Goal: Task Accomplishment & Management: Manage account settings

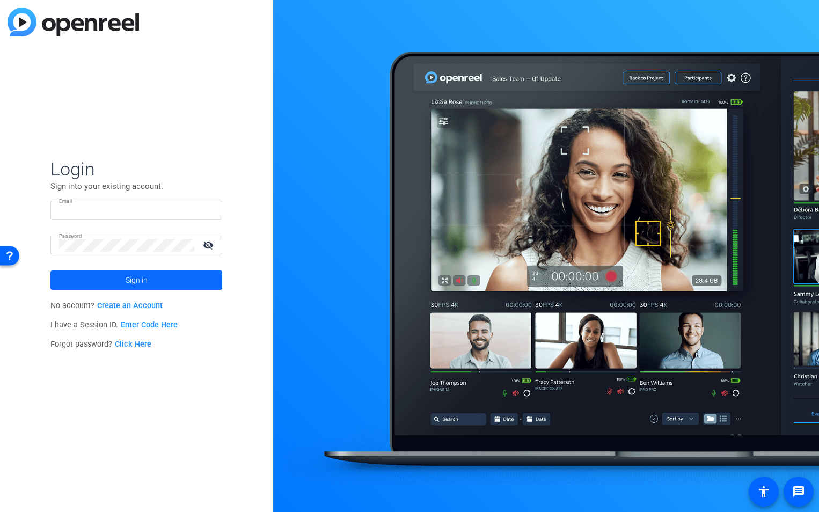
type input "[EMAIL_ADDRESS][PERSON_NAME][DOMAIN_NAME]"
click at [149, 280] on span at bounding box center [136, 280] width 172 height 26
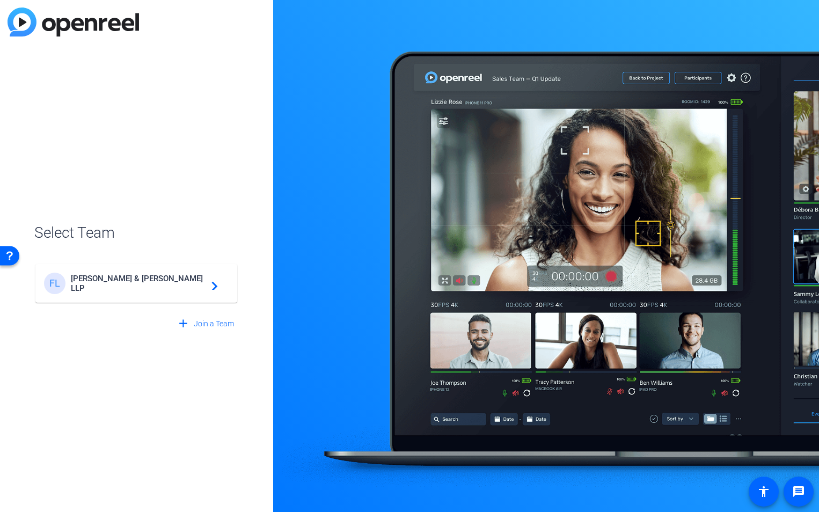
click at [150, 288] on span "[PERSON_NAME] & [PERSON_NAME] LLP" at bounding box center [138, 283] width 134 height 19
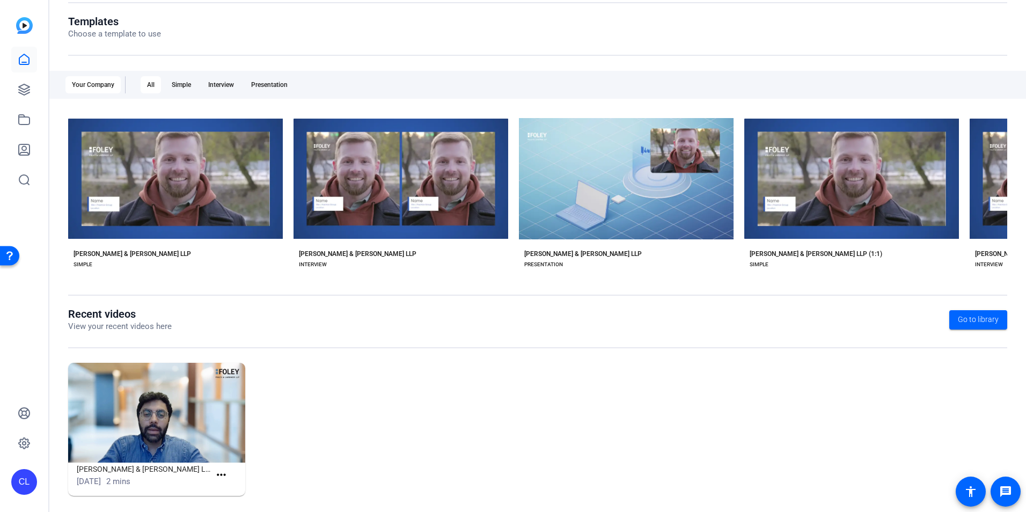
scroll to position [122, 0]
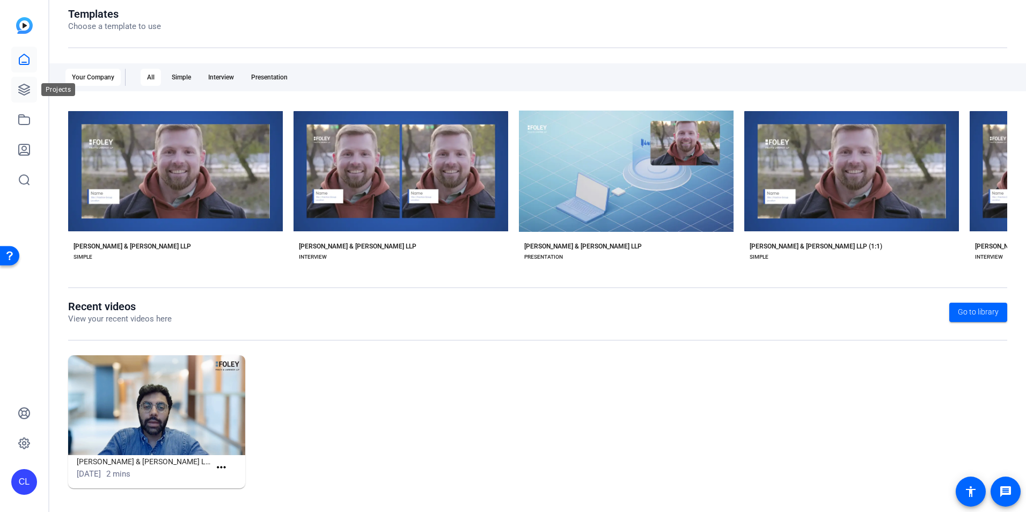
click at [23, 93] on icon at bounding box center [24, 89] width 13 height 13
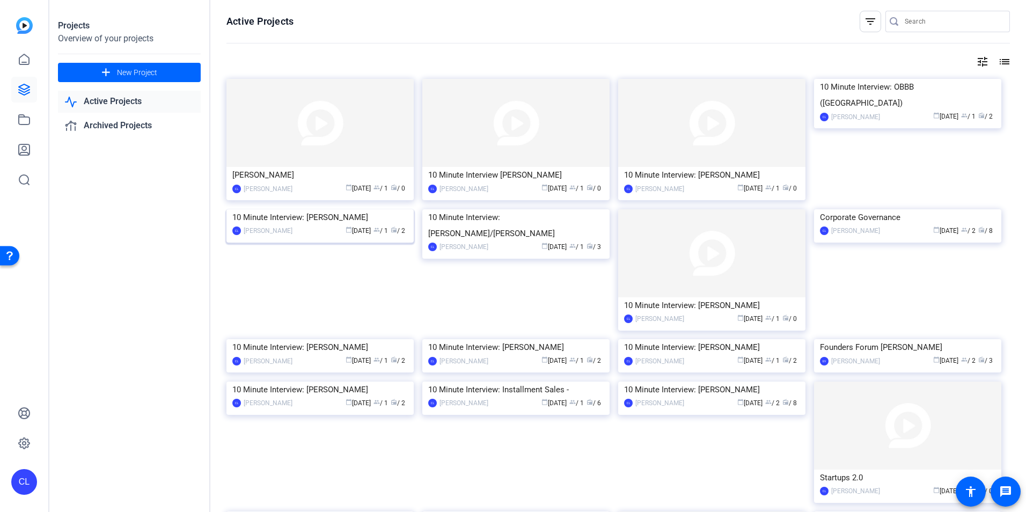
click at [285, 209] on img at bounding box center [319, 209] width 187 height 0
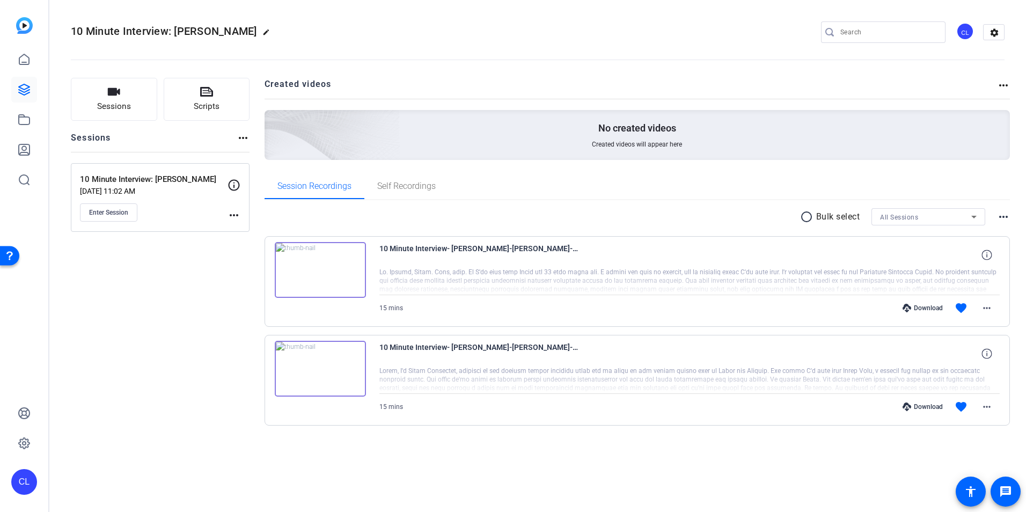
click at [233, 216] on mat-icon "more_horiz" at bounding box center [234, 215] width 13 height 13
click at [193, 282] on div at bounding box center [513, 256] width 1026 height 512
click at [28, 68] on link at bounding box center [24, 60] width 26 height 26
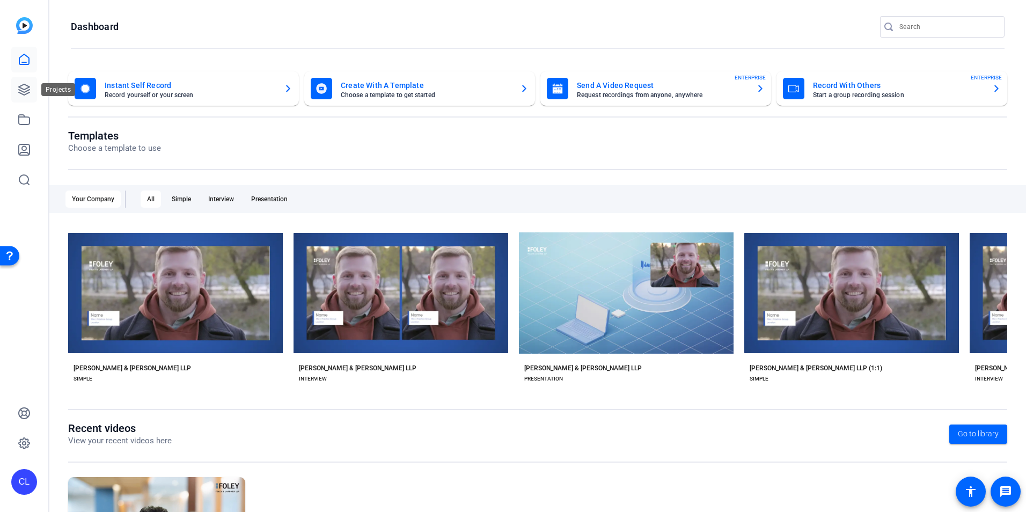
click at [26, 94] on icon at bounding box center [24, 89] width 11 height 11
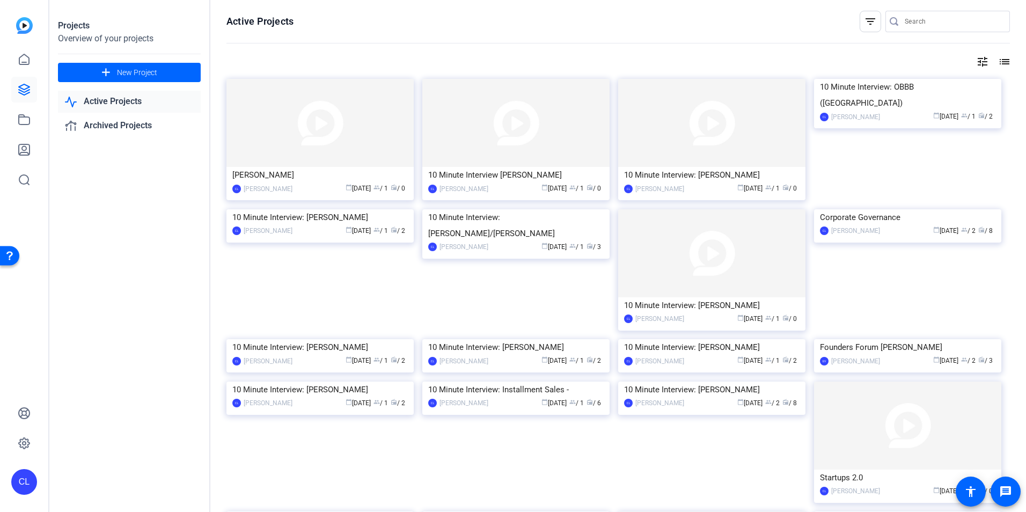
click at [163, 353] on div "Projects Overview of your projects add New Project Active Projects Archived Pro…" at bounding box center [129, 256] width 161 height 512
click at [340, 209] on img at bounding box center [319, 209] width 187 height 0
